Goal: Obtain resource: Download file/media

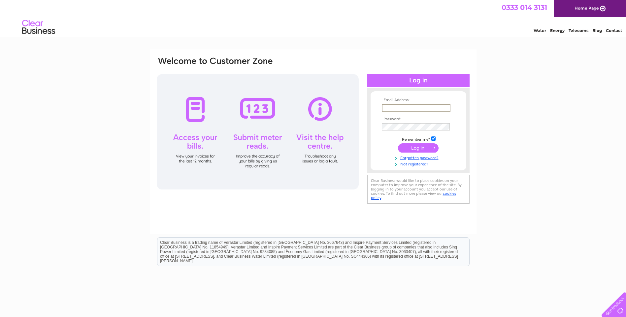
click at [386, 106] on input "text" at bounding box center [416, 108] width 69 height 8
type input "julie@dennisbarnfield.co.uk"
click at [414, 149] on input "submit" at bounding box center [418, 147] width 41 height 9
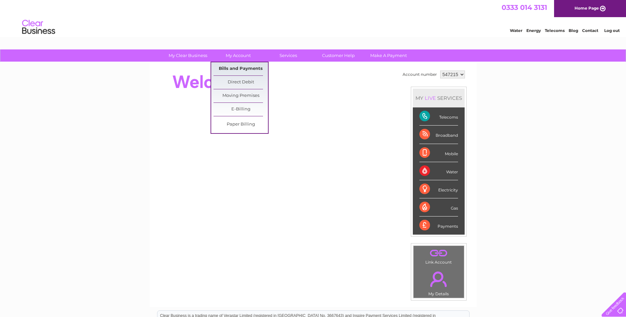
click at [234, 69] on link "Bills and Payments" at bounding box center [240, 68] width 54 height 13
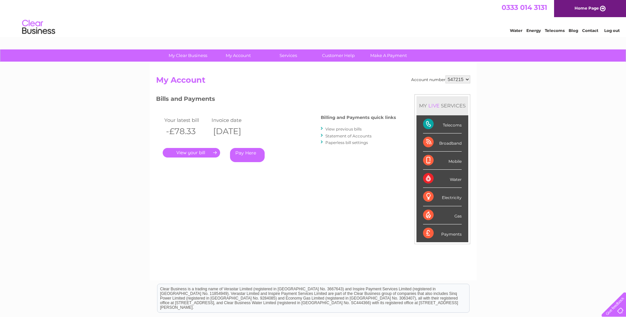
click at [191, 154] on link "." at bounding box center [191, 153] width 57 height 10
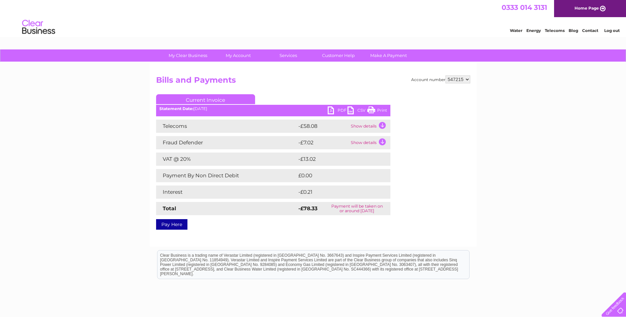
click at [340, 109] on link "PDF" at bounding box center [337, 112] width 20 height 10
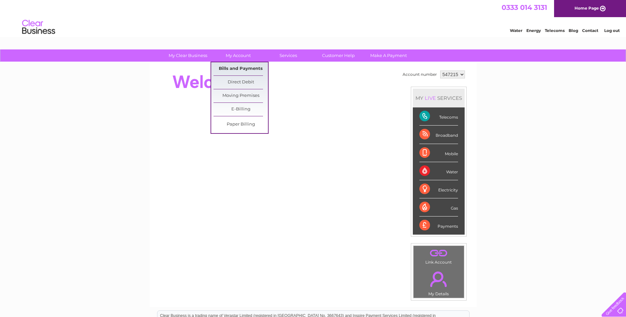
click at [235, 68] on link "Bills and Payments" at bounding box center [240, 68] width 54 height 13
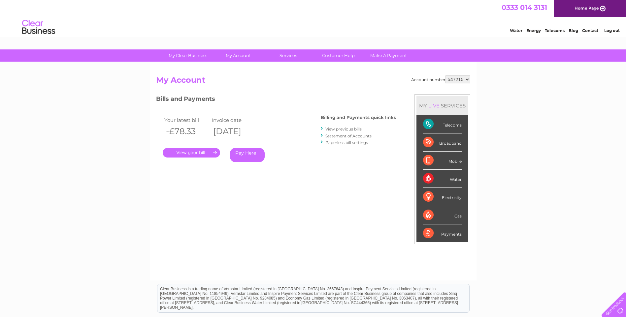
click at [191, 154] on link "." at bounding box center [191, 153] width 57 height 10
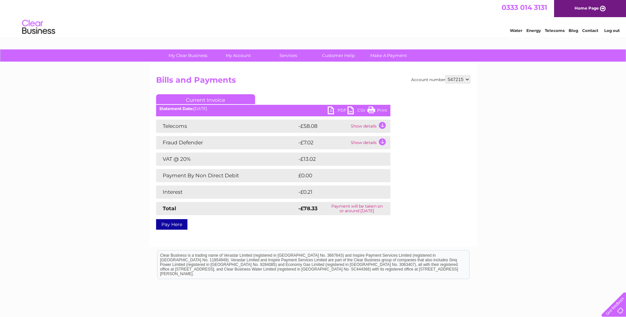
click at [339, 109] on link "PDF" at bounding box center [337, 112] width 20 height 10
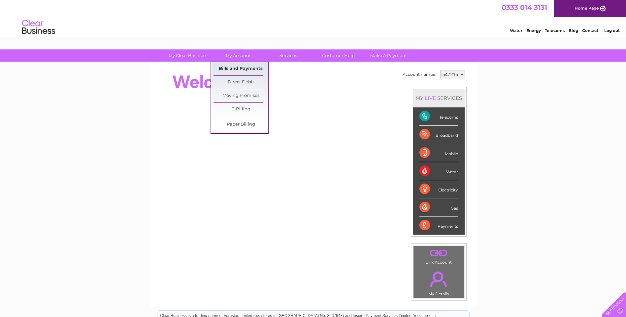
click at [240, 67] on link "Bills and Payments" at bounding box center [240, 68] width 54 height 13
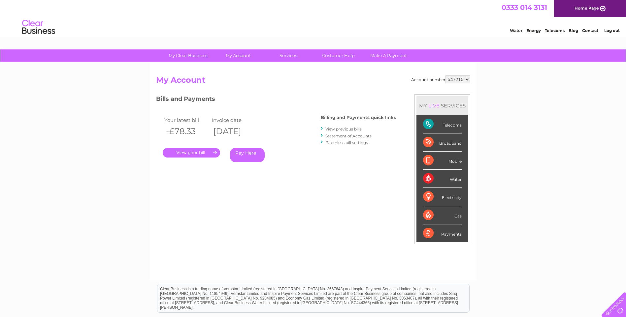
click at [194, 153] on link "." at bounding box center [191, 153] width 57 height 10
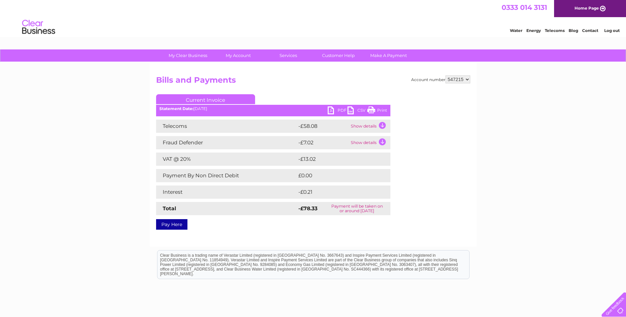
click at [382, 110] on link "Print" at bounding box center [377, 112] width 20 height 10
